Goal: Task Accomplishment & Management: Complete application form

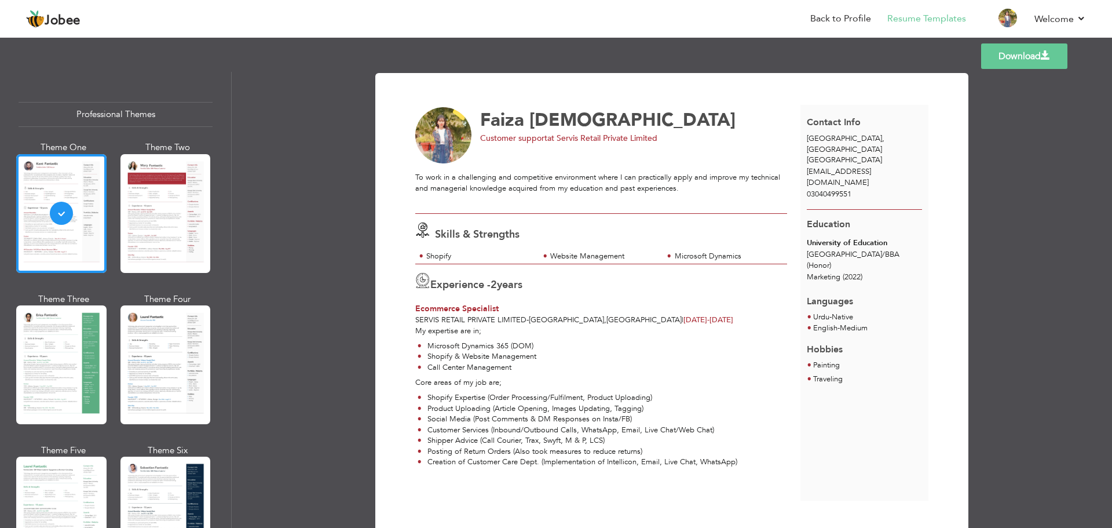
scroll to position [2, 0]
click at [142, 207] on div at bounding box center [165, 213] width 90 height 119
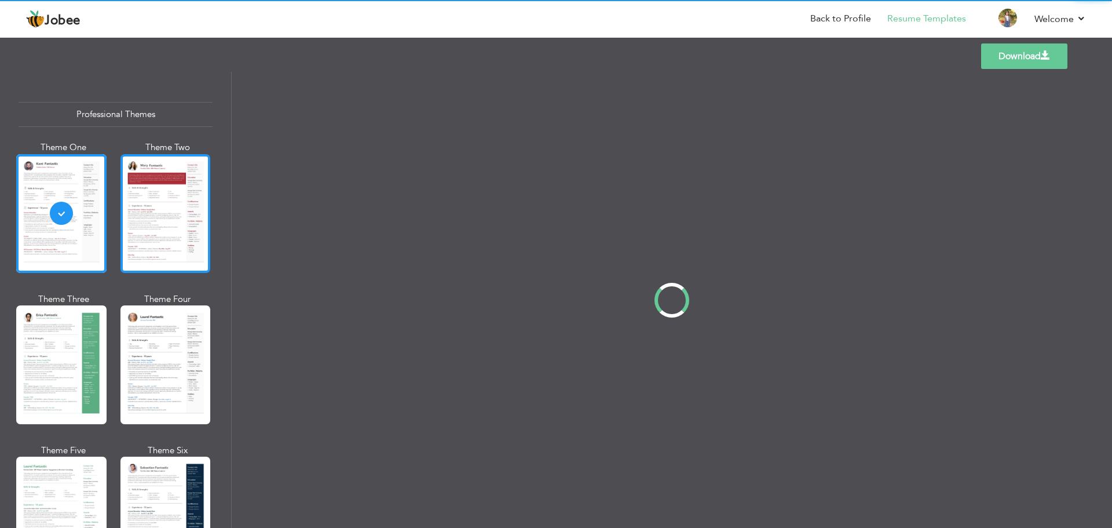
scroll to position [0, 0]
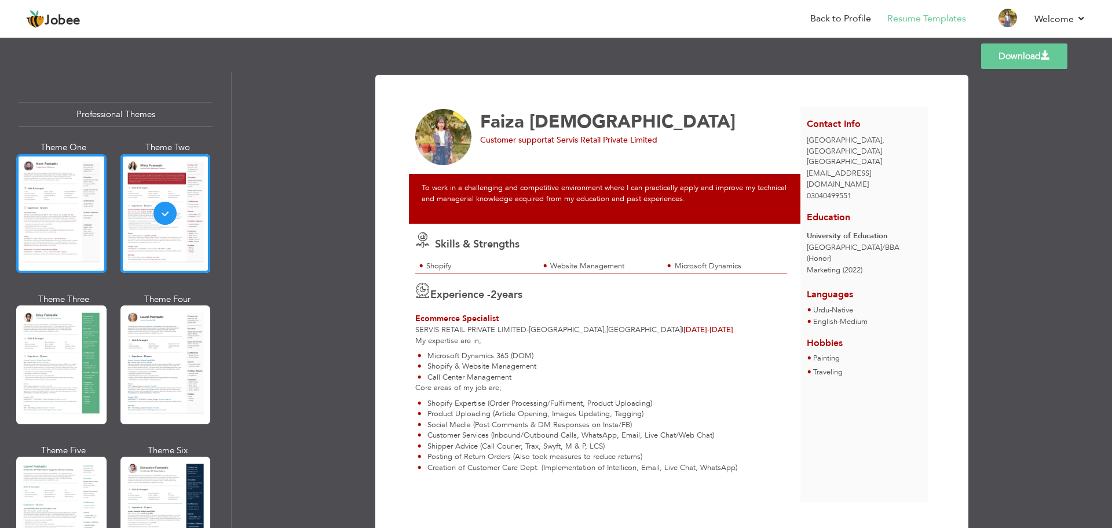
click at [74, 189] on div at bounding box center [61, 213] width 90 height 119
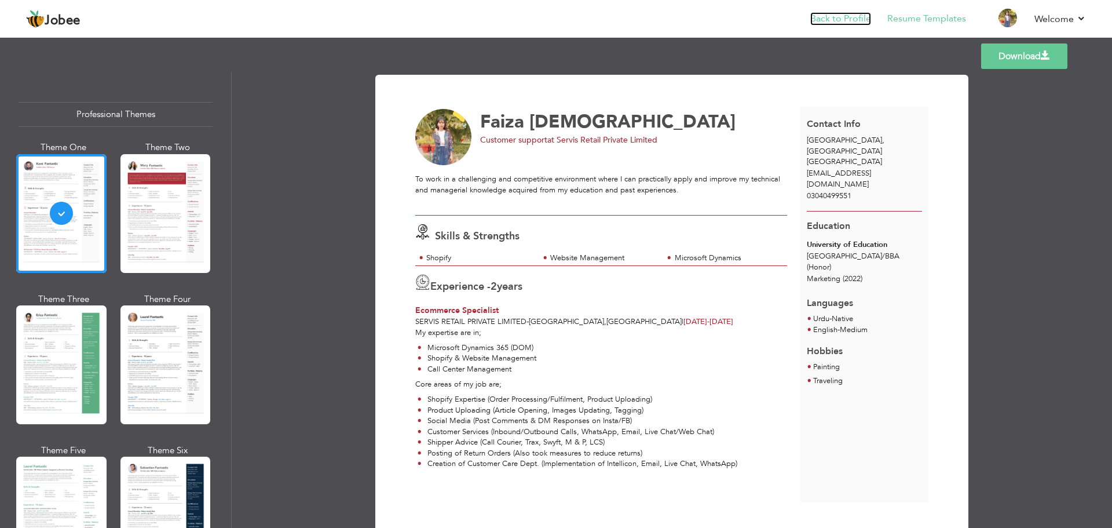
click at [837, 21] on link "Back to Profile" at bounding box center [840, 18] width 61 height 13
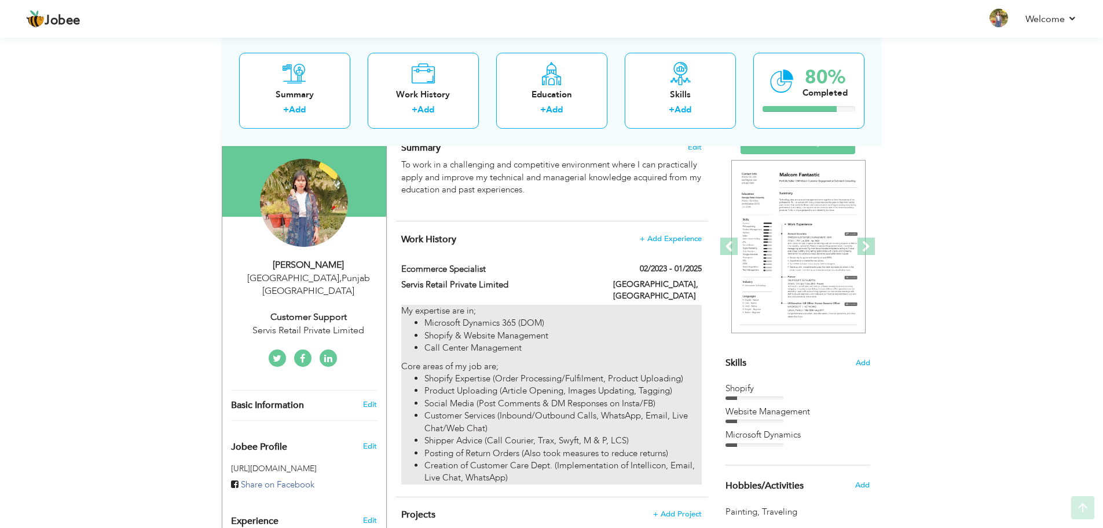
scroll to position [90, 0]
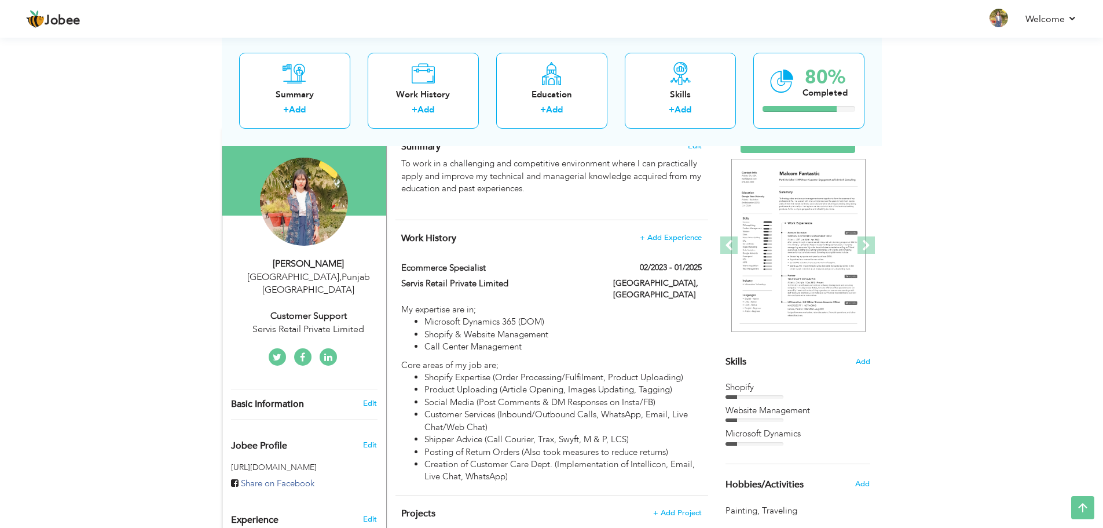
click at [321, 254] on div "Change Remove" at bounding box center [304, 208] width 147 height 100
click at [331, 309] on div "Customer support" at bounding box center [308, 315] width 155 height 13
type input "Faiza"
type input "[DEMOGRAPHIC_DATA]"
type input "03040499551"
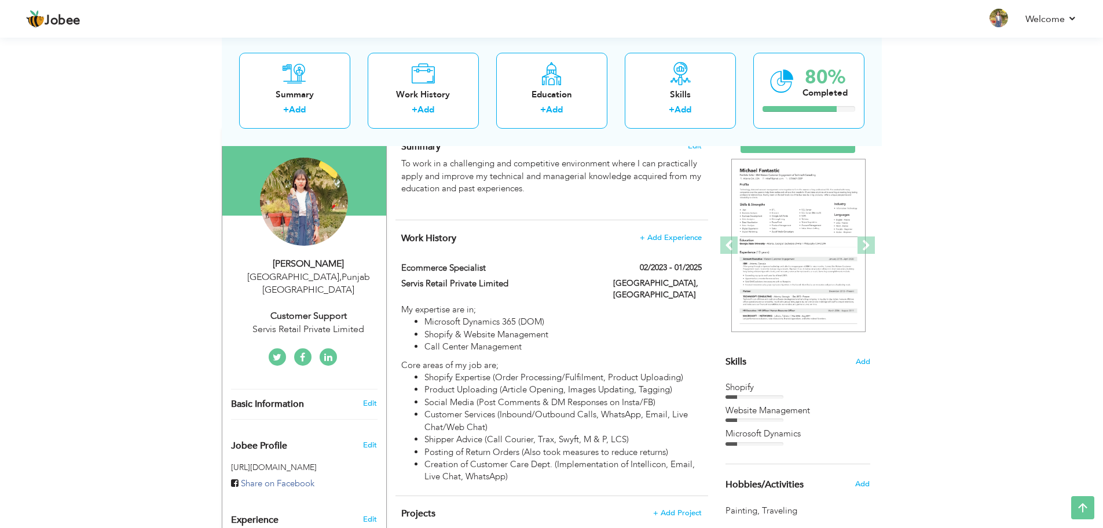
select select "number:166"
type input "[GEOGRAPHIC_DATA]"
select select "number:4"
type input "Servis Retail Private Limited"
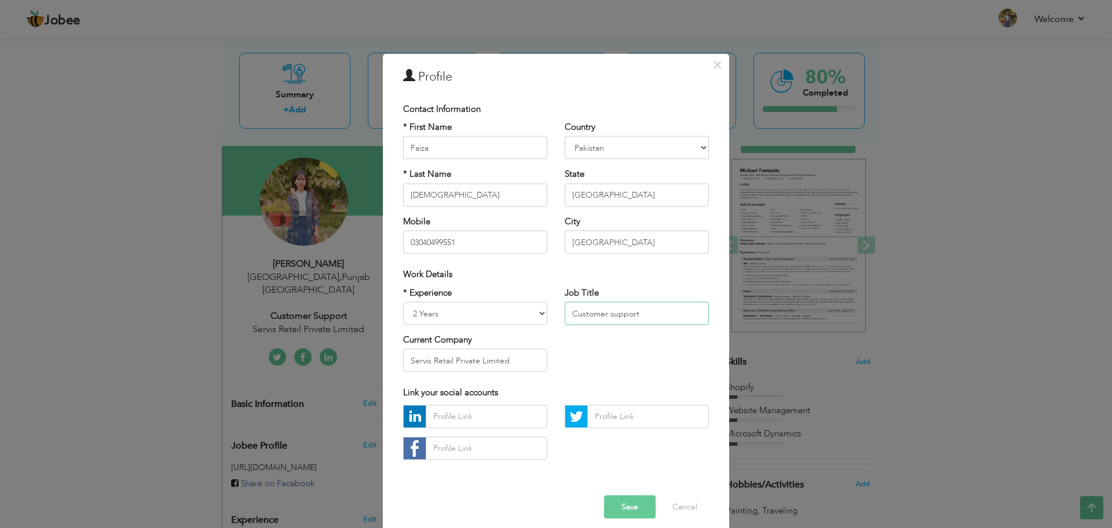
click at [613, 314] on input "Customer support" at bounding box center [637, 313] width 144 height 23
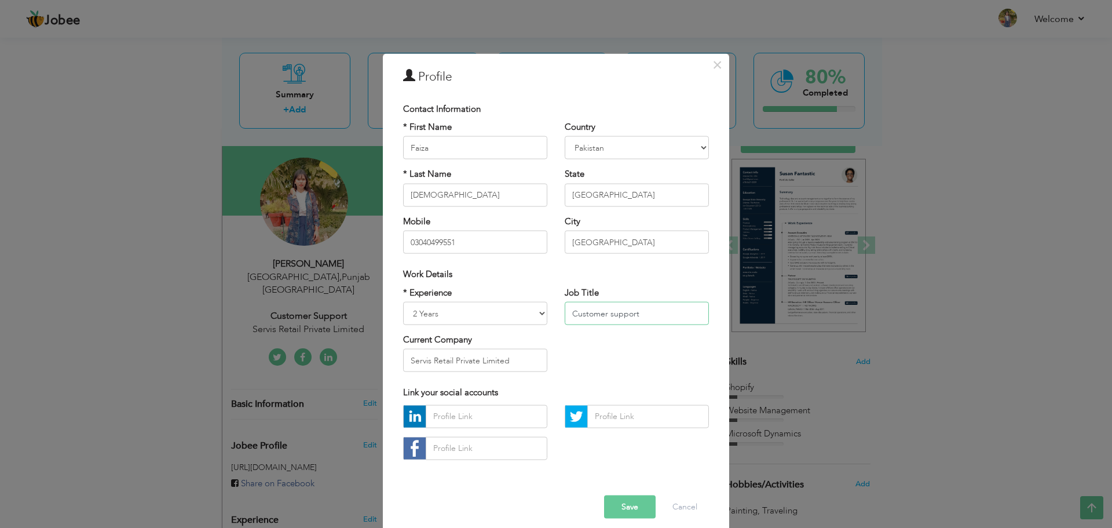
click at [613, 314] on input "Customer support" at bounding box center [637, 313] width 144 height 23
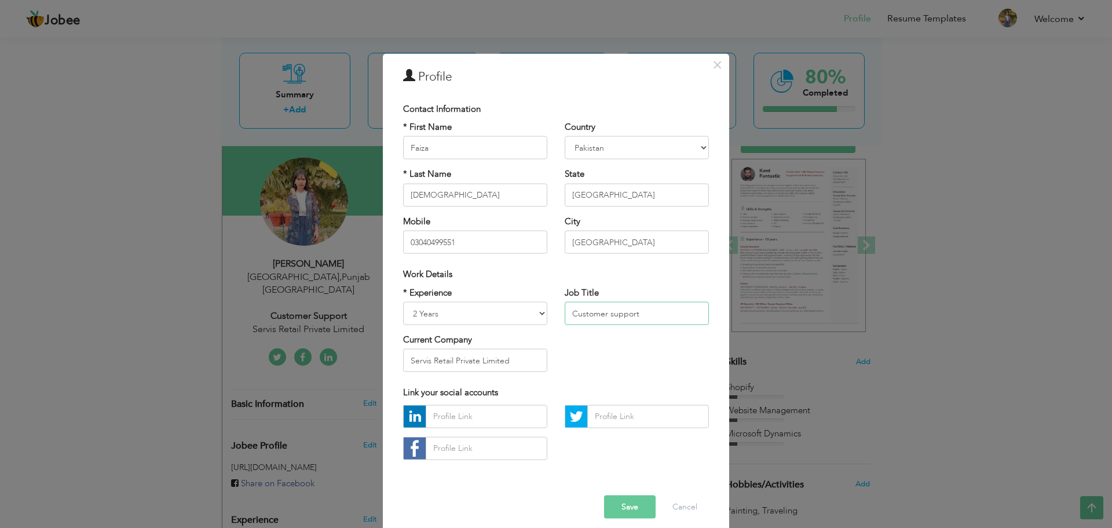
paste input "E-Commerce Specialis"
type input "E-Commerce Specialist"
click at [628, 505] on button "Save" at bounding box center [630, 506] width 52 height 23
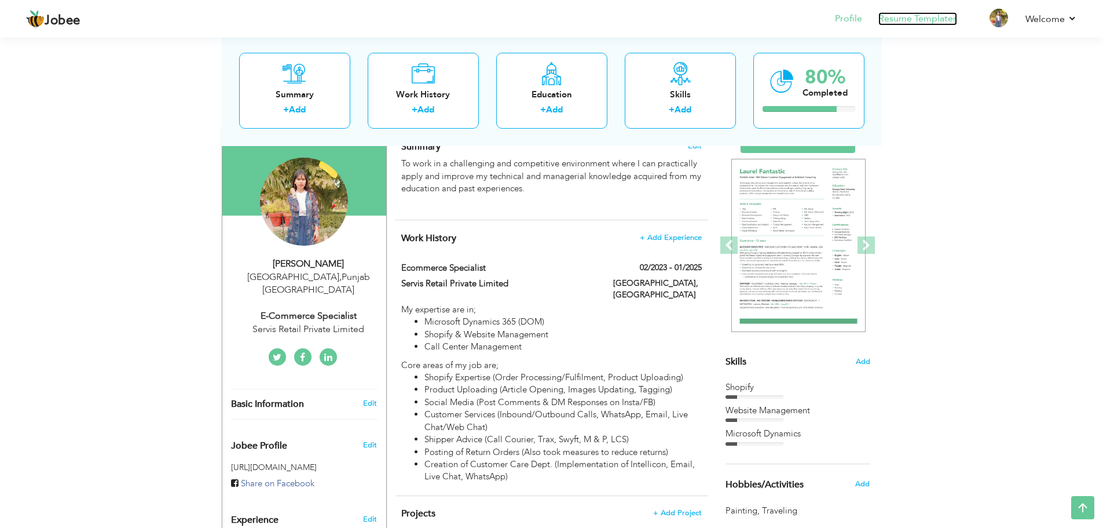
click at [905, 14] on link "Resume Templates" at bounding box center [918, 18] width 79 height 13
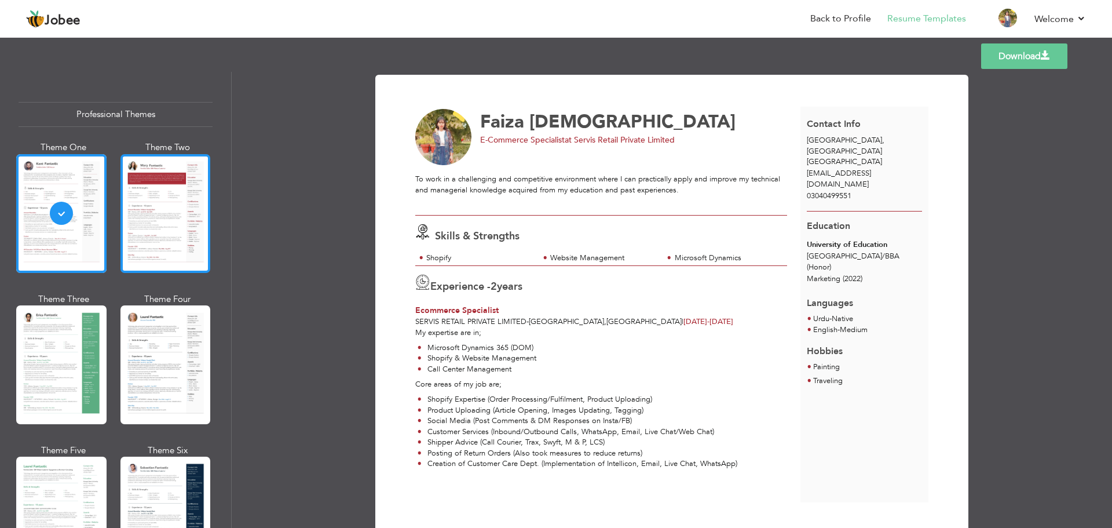
click at [131, 200] on div at bounding box center [165, 213] width 90 height 119
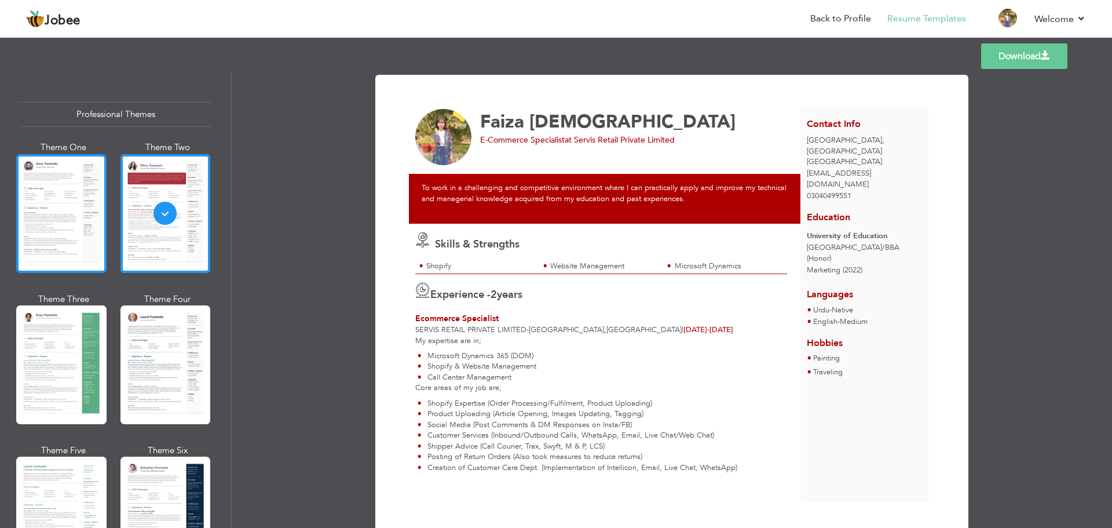
click at [36, 217] on div at bounding box center [61, 213] width 90 height 119
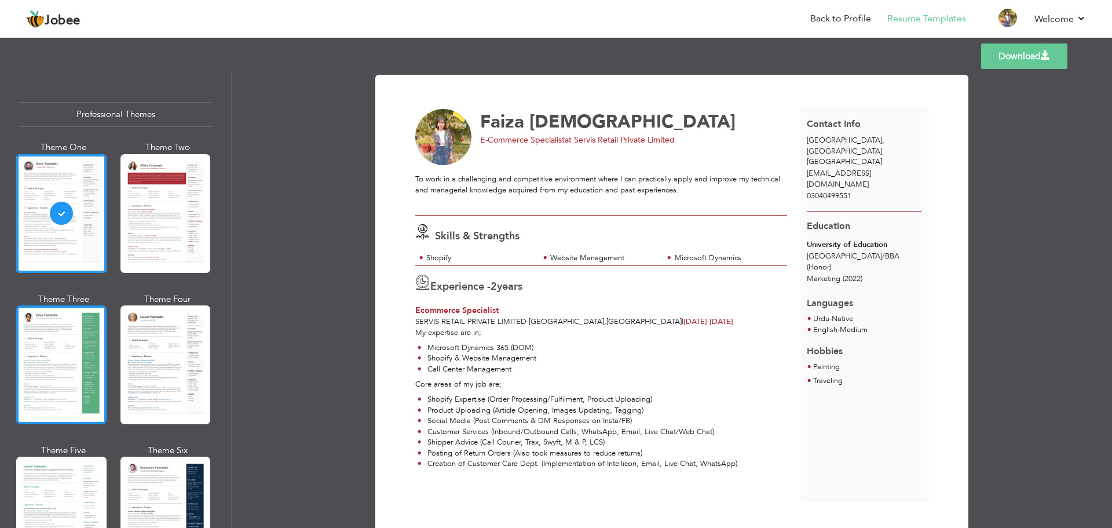
click at [72, 371] on div at bounding box center [61, 364] width 90 height 119
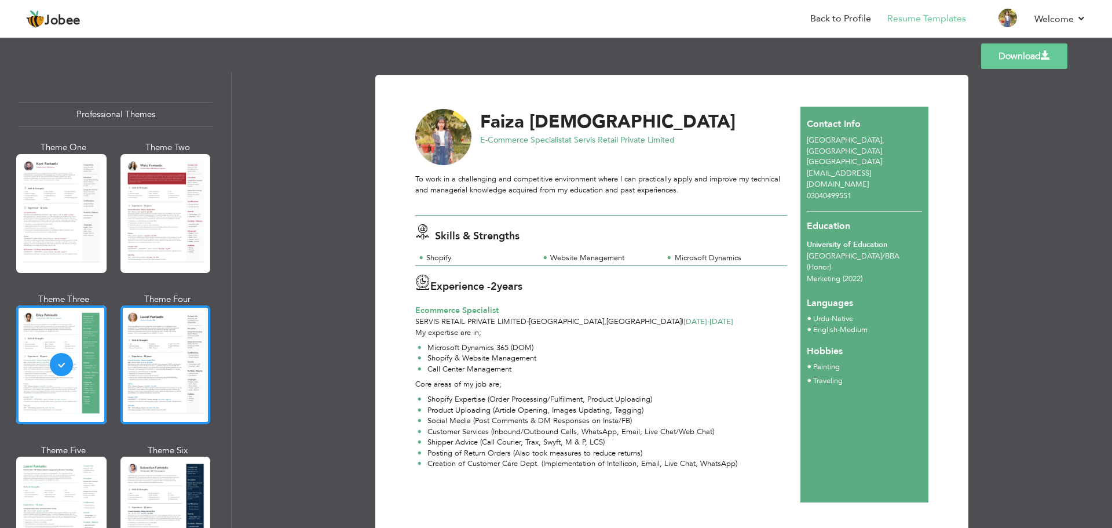
click at [155, 354] on div at bounding box center [165, 364] width 90 height 119
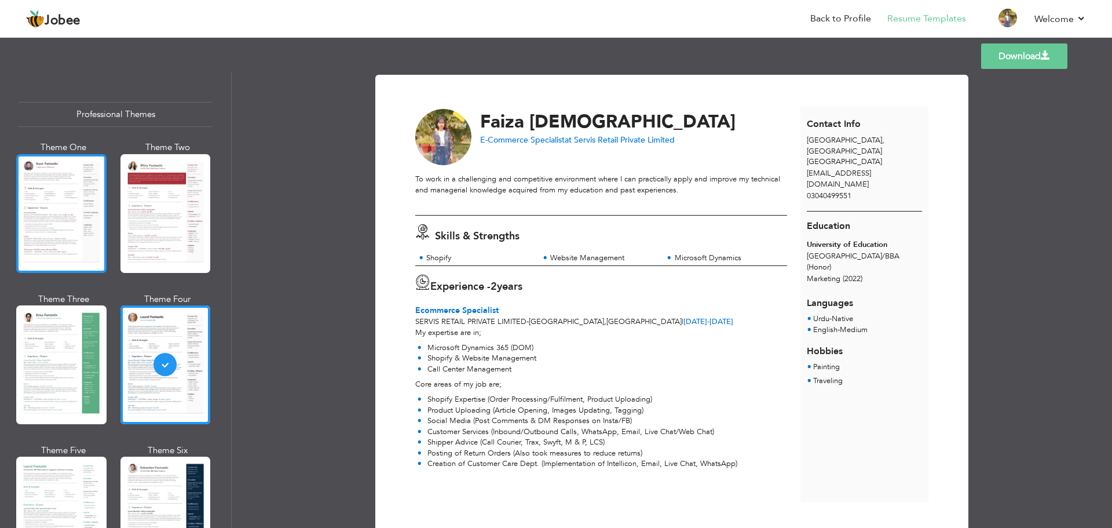
click at [80, 240] on div at bounding box center [61, 213] width 90 height 119
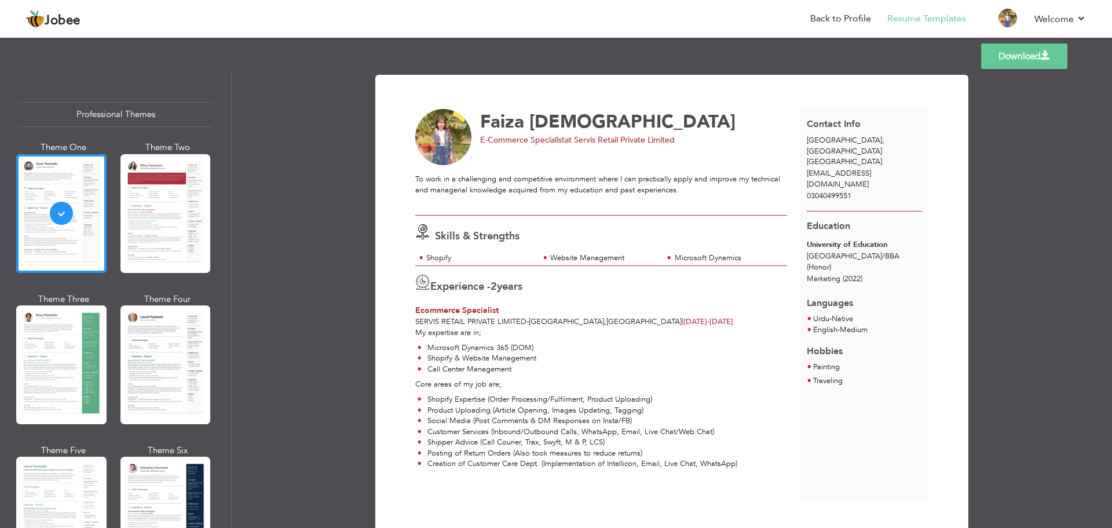
click at [1029, 67] on link "Download" at bounding box center [1024, 55] width 86 height 25
